Goal: Find specific page/section: Find specific page/section

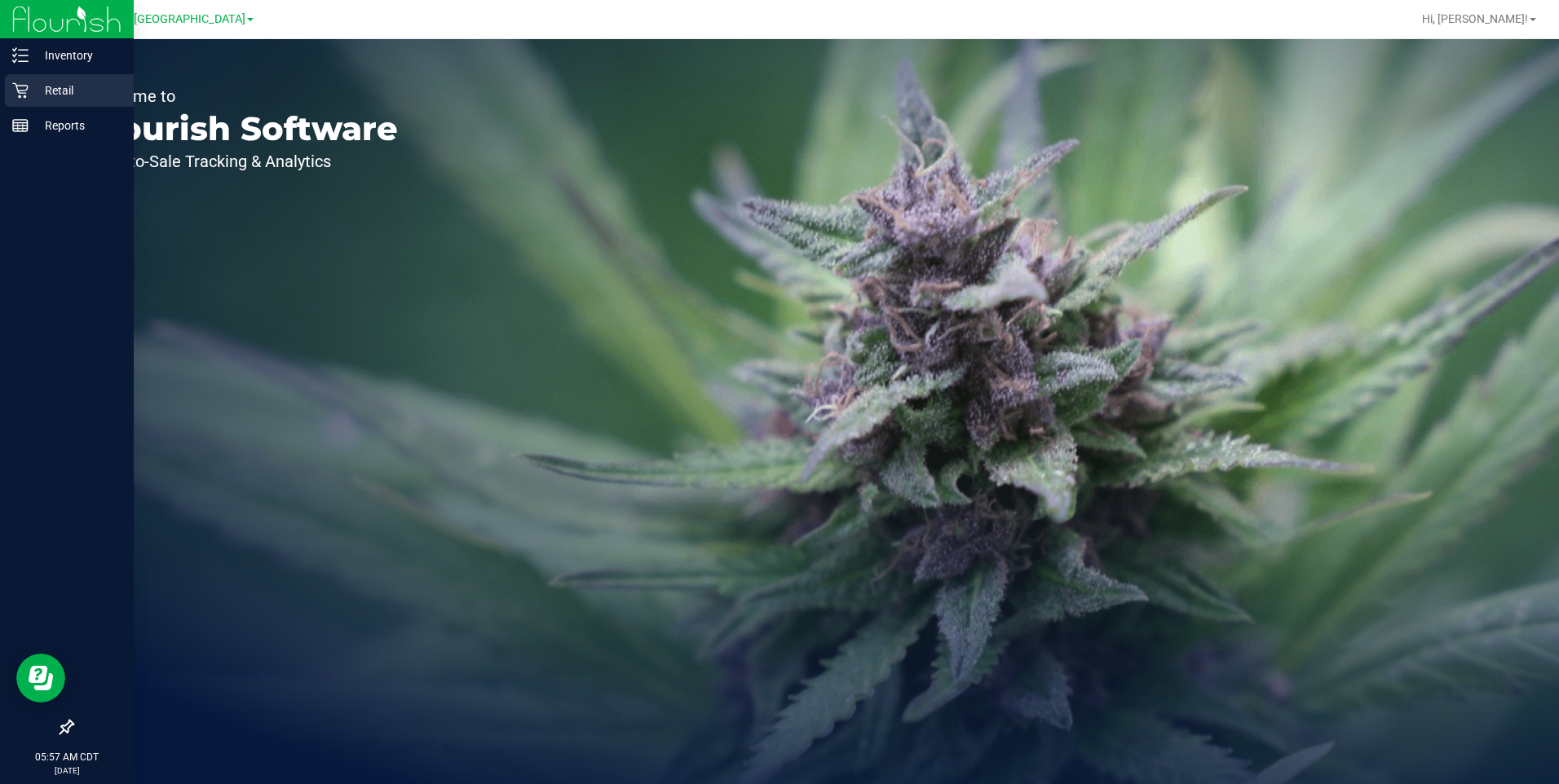
click at [72, 89] on p "Retail" at bounding box center [77, 90] width 98 height 20
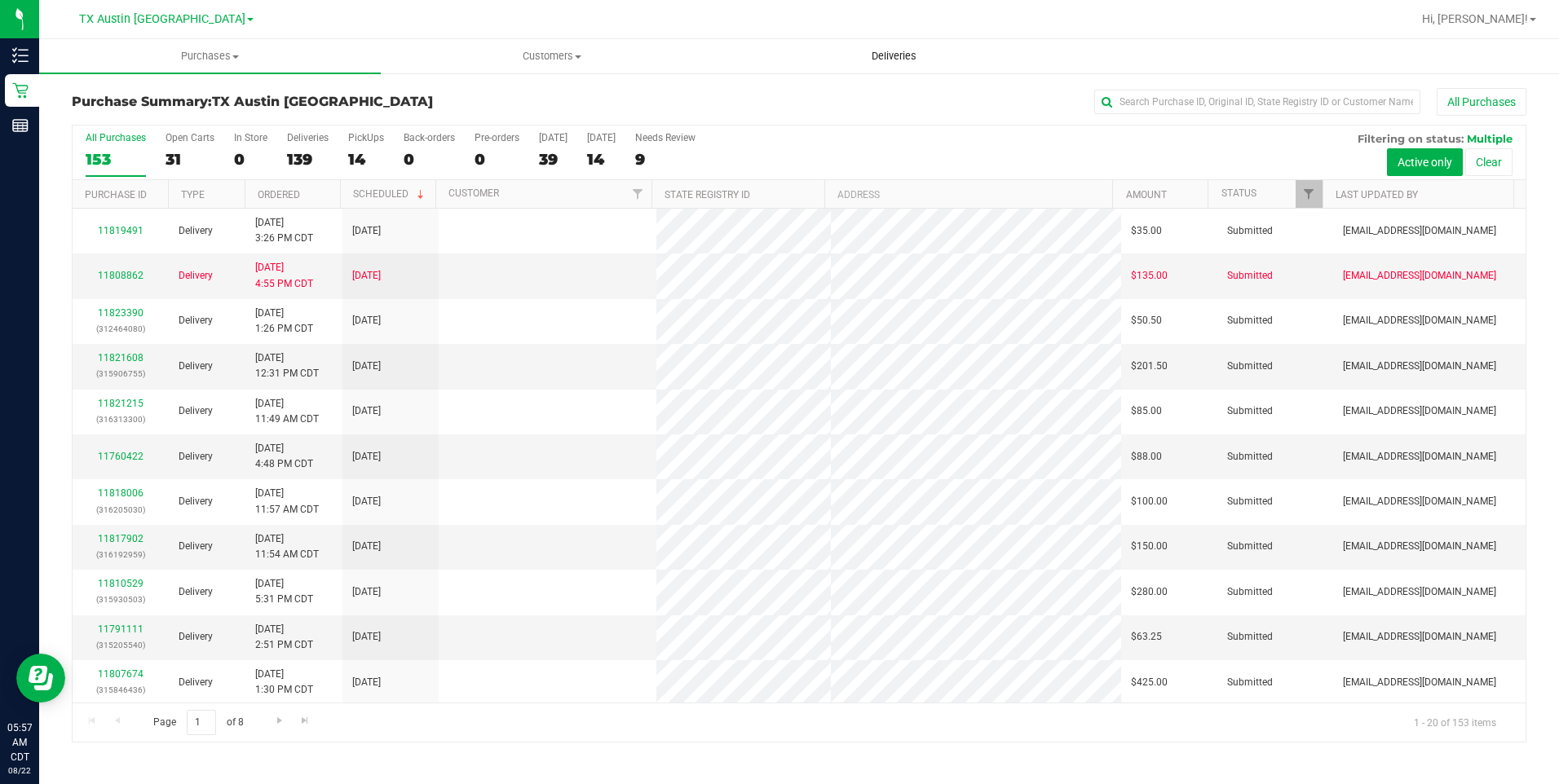
click at [890, 53] on span "Deliveries" at bounding box center [894, 57] width 89 height 15
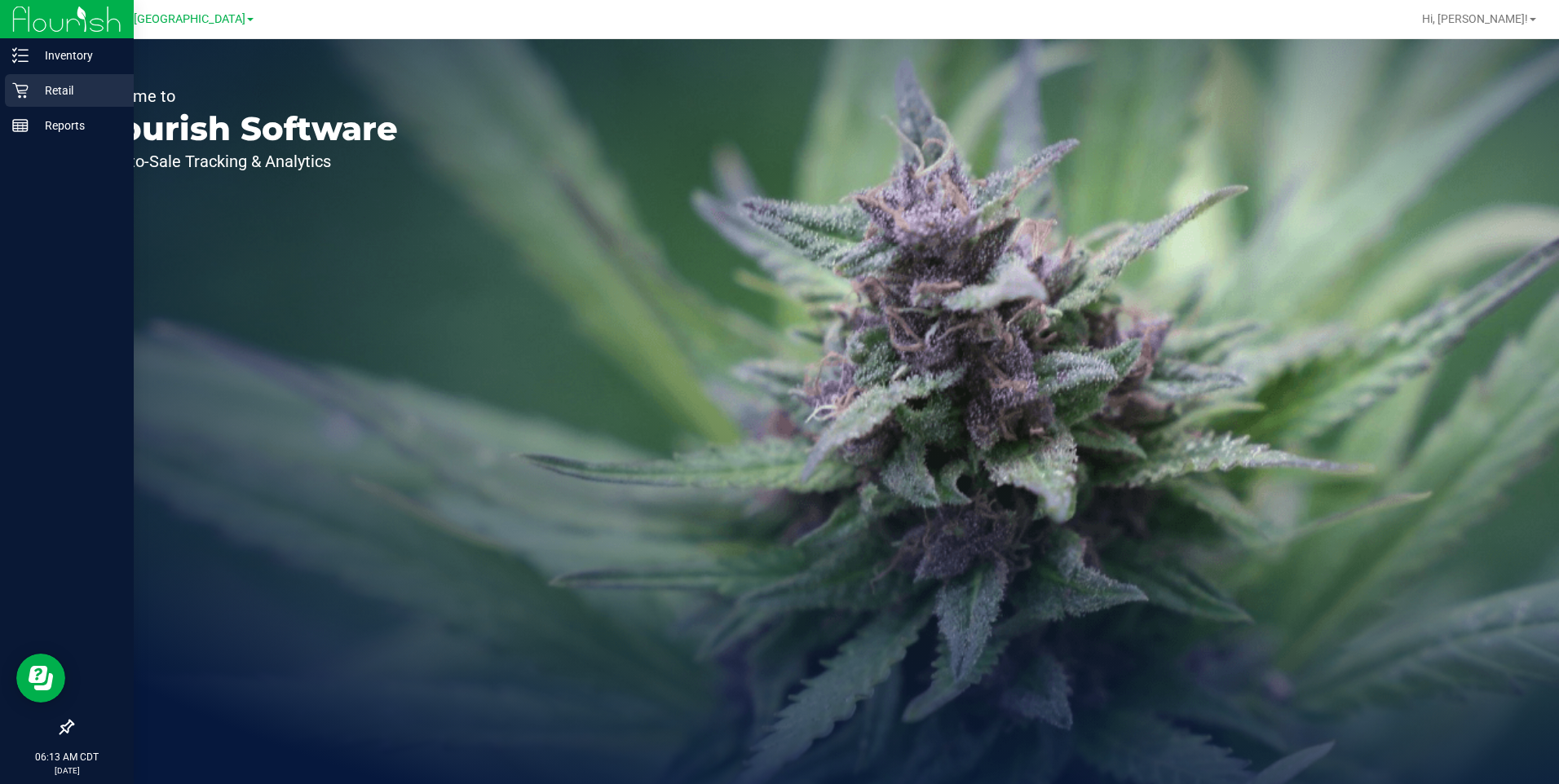
click at [68, 91] on p "Retail" at bounding box center [77, 90] width 98 height 20
